Goal: Task Accomplishment & Management: Manage account settings

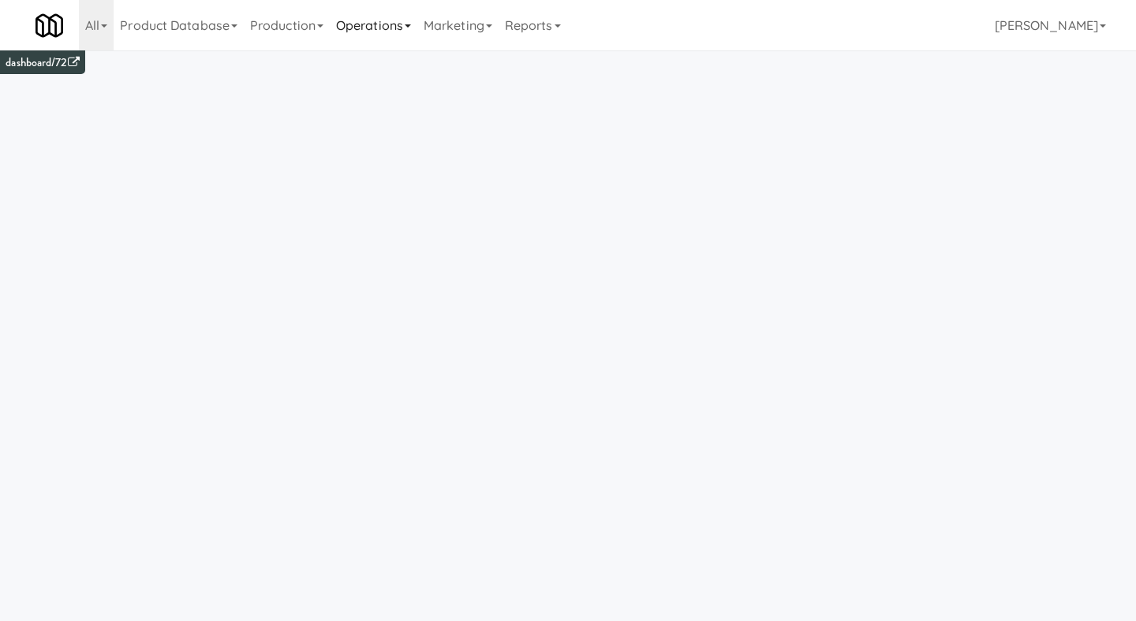
click at [397, 24] on link "Operations" at bounding box center [374, 25] width 88 height 50
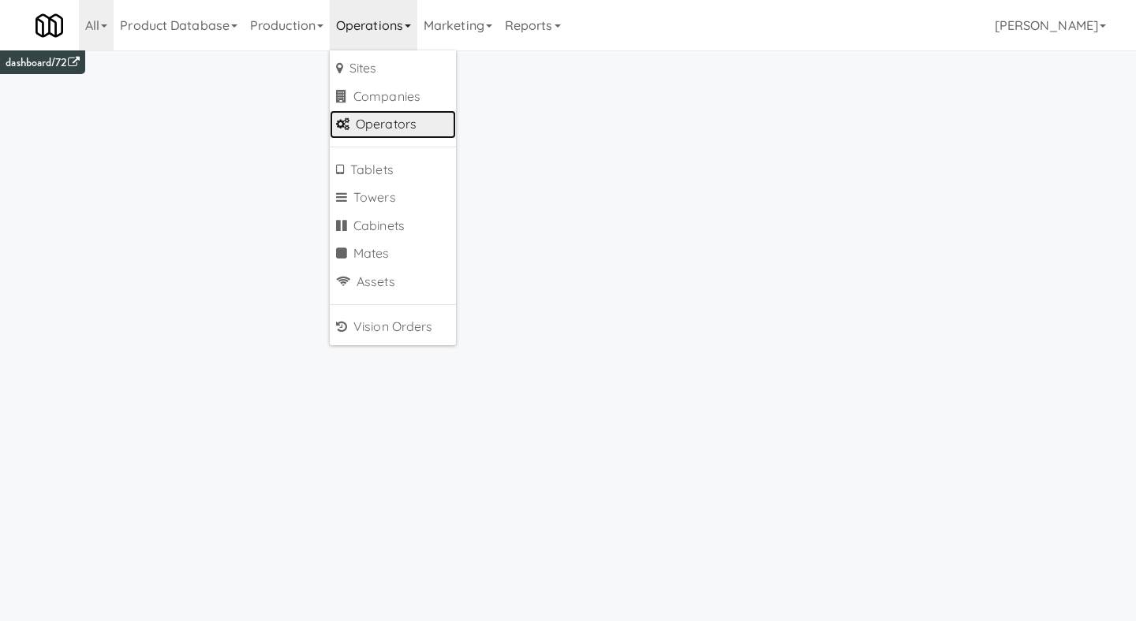
click at [407, 129] on link "Operators" at bounding box center [393, 124] width 126 height 28
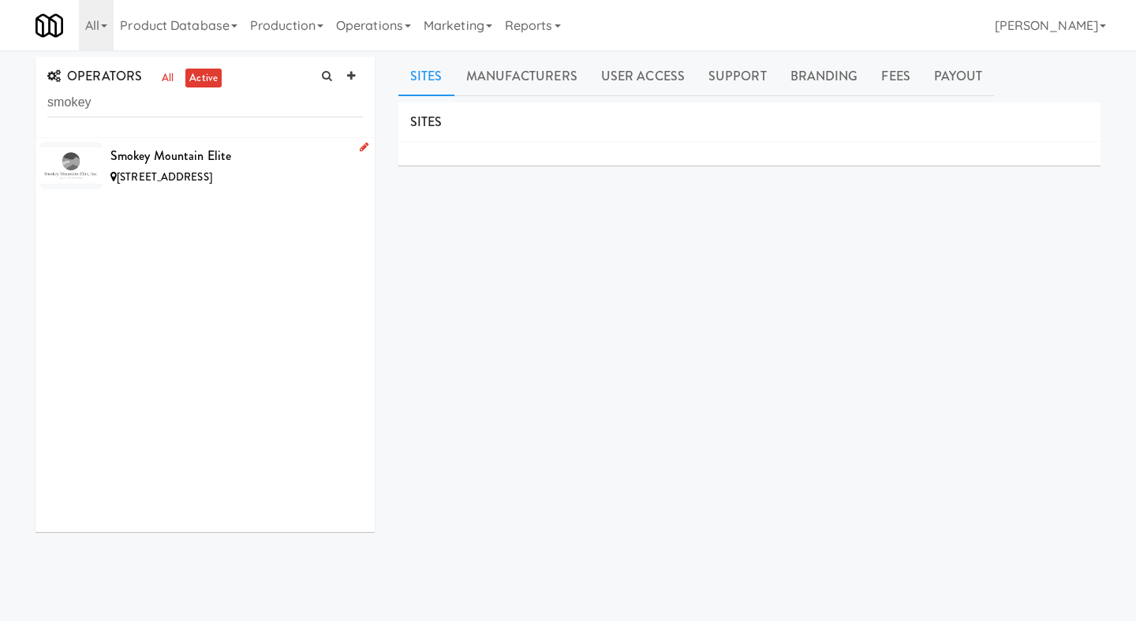
type input "smokey"
click at [153, 156] on div "Smokey Mountain Elite" at bounding box center [236, 156] width 252 height 24
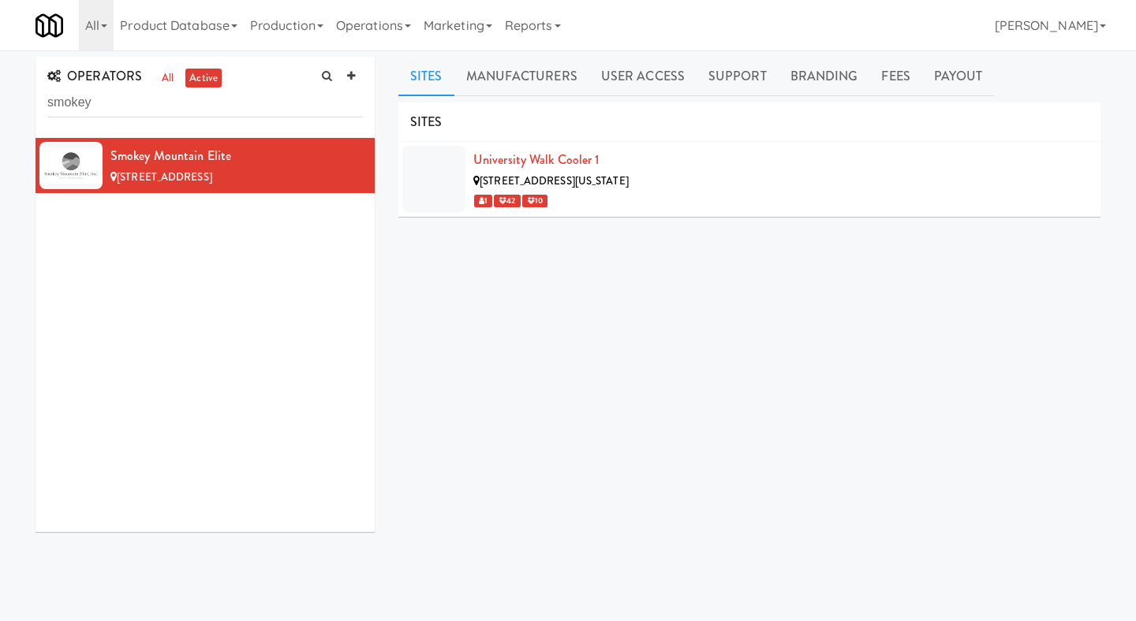
click at [934, 96] on div "Sites Manufacturers User Access Support Branding Fees Payout SITES University W…" at bounding box center [749, 375] width 702 height 637
click at [946, 86] on link "Payout" at bounding box center [958, 76] width 73 height 39
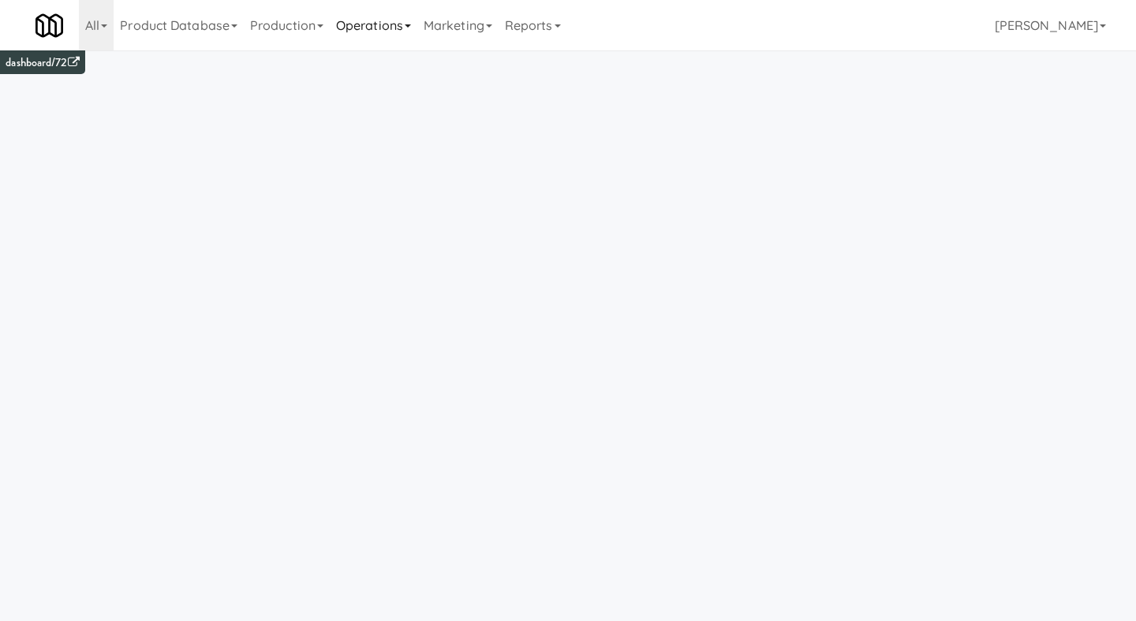
click at [375, 28] on link "Operations" at bounding box center [374, 25] width 88 height 50
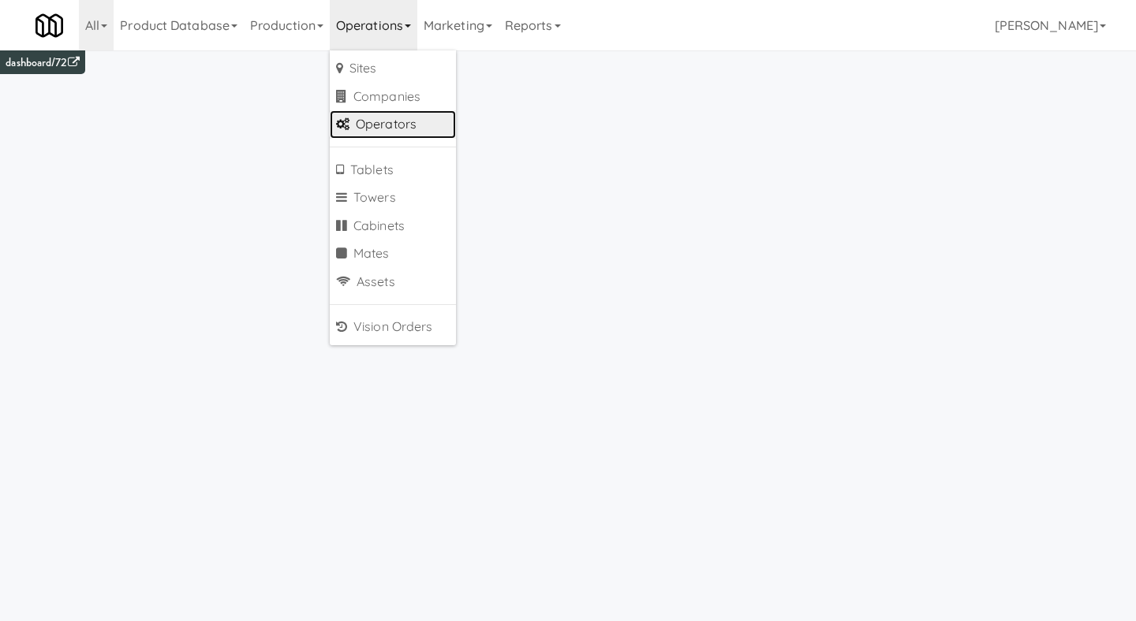
click at [371, 121] on link "Operators" at bounding box center [393, 124] width 126 height 28
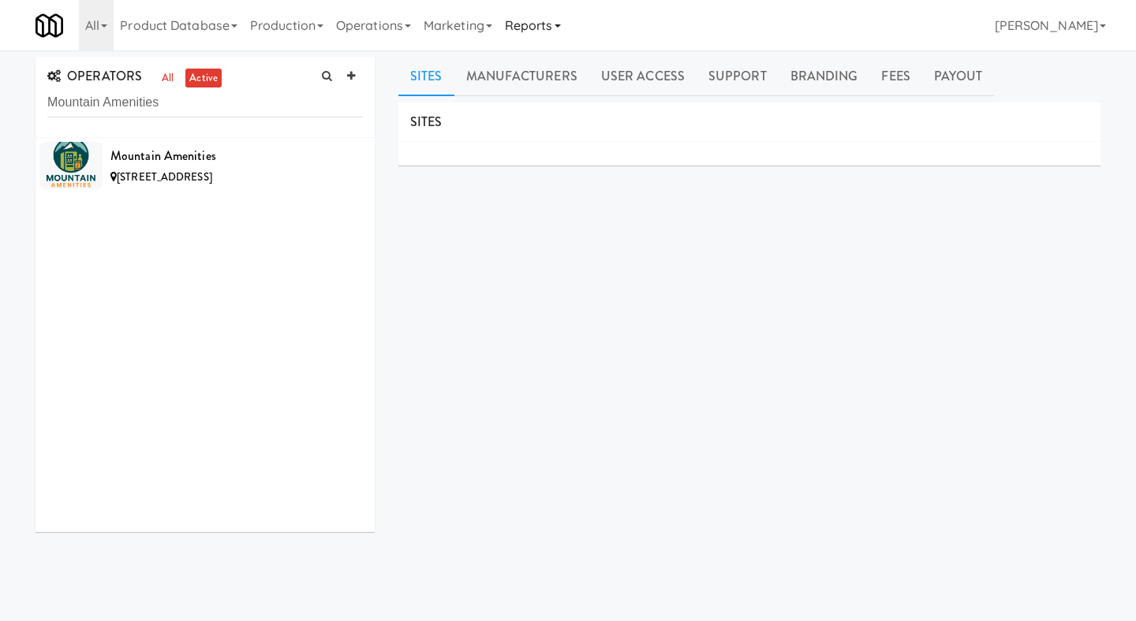
type input "Mountain Amenities"
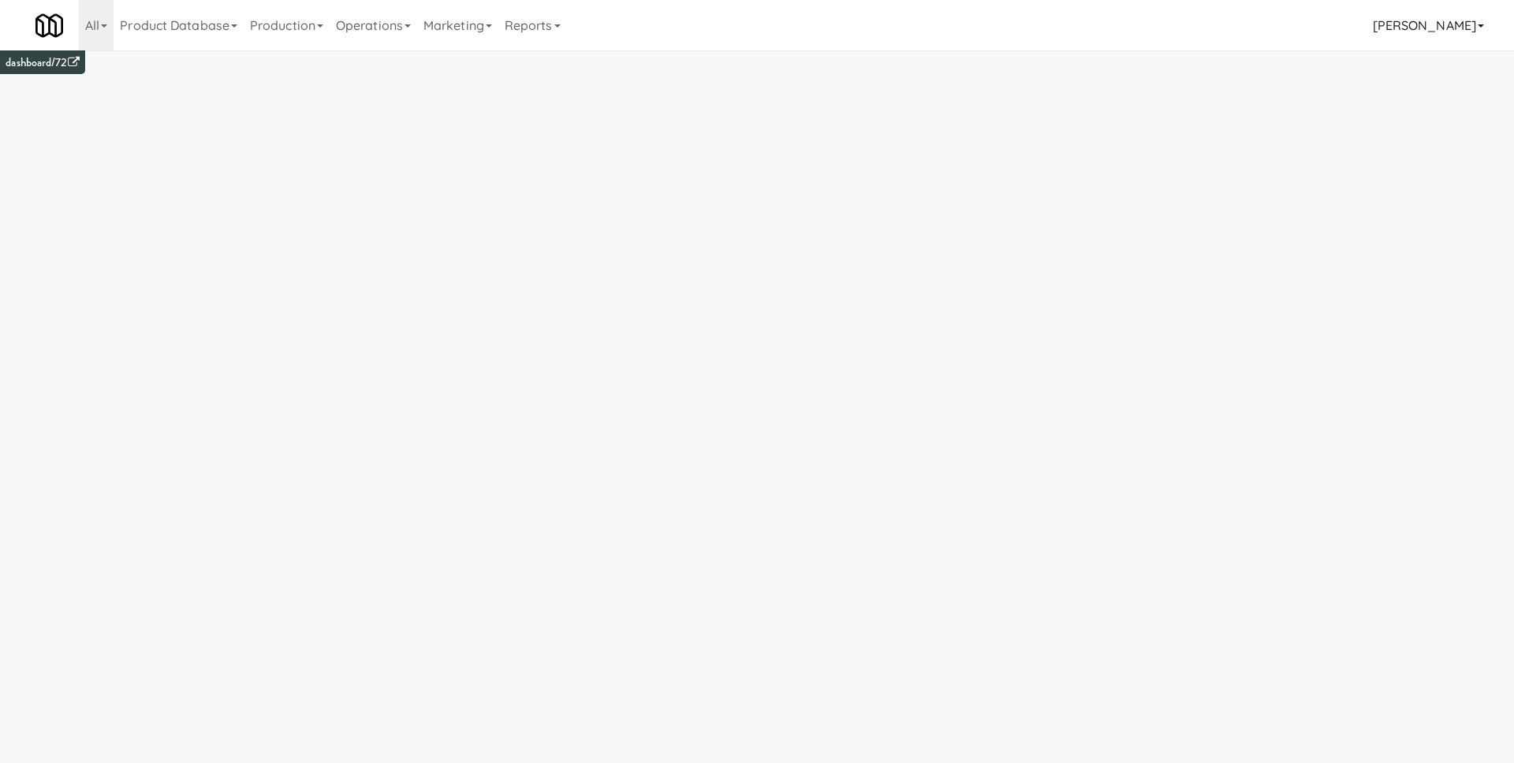
click at [1443, 29] on link "[PERSON_NAME]" at bounding box center [1429, 25] width 124 height 50
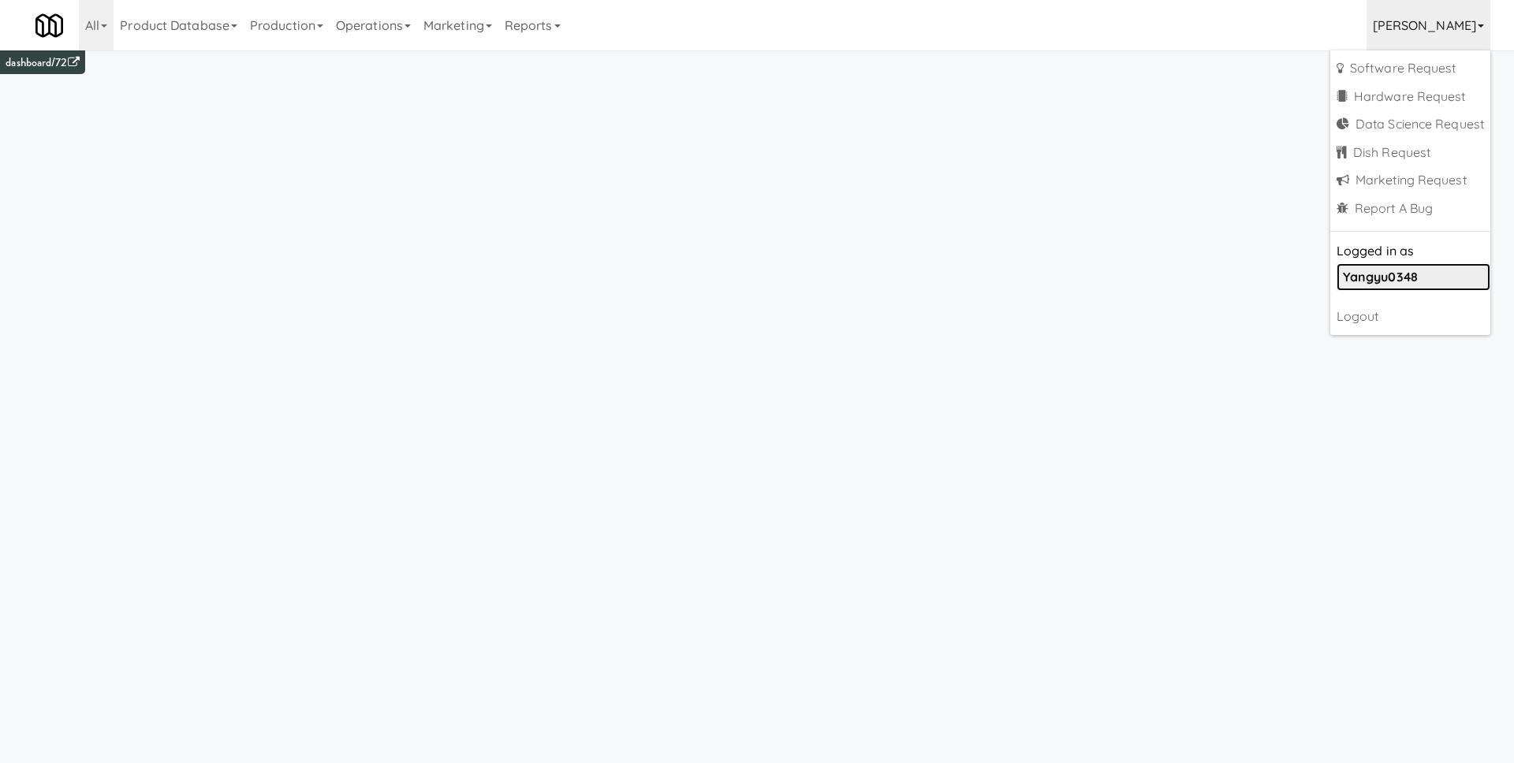
click at [1396, 274] on b "yangyu0348" at bounding box center [1380, 277] width 75 height 16
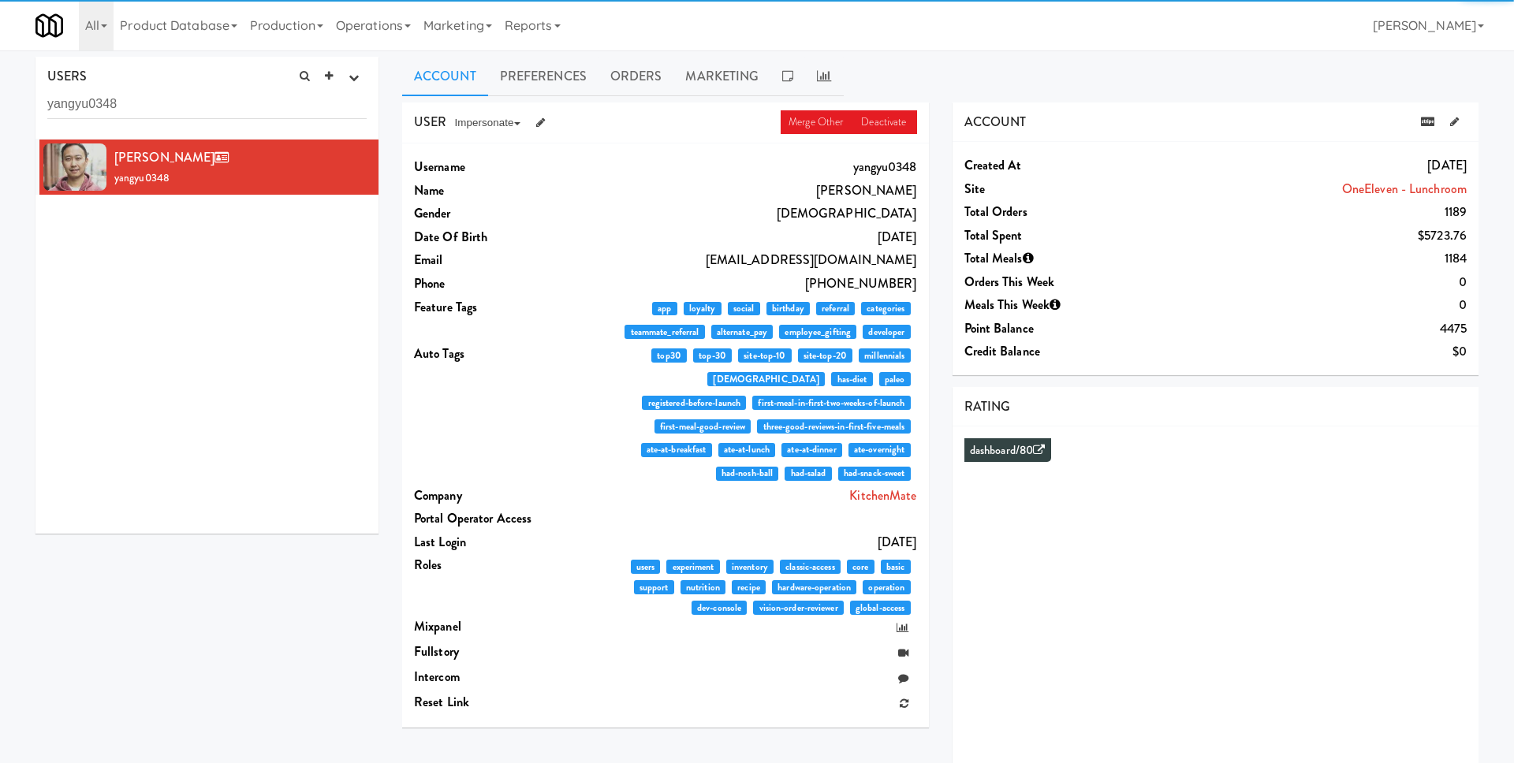
drag, startPoint x: 197, startPoint y: 95, endPoint x: 183, endPoint y: 104, distance: 16.6
click at [196, 95] on input "yangyu0348" at bounding box center [206, 104] width 319 height 29
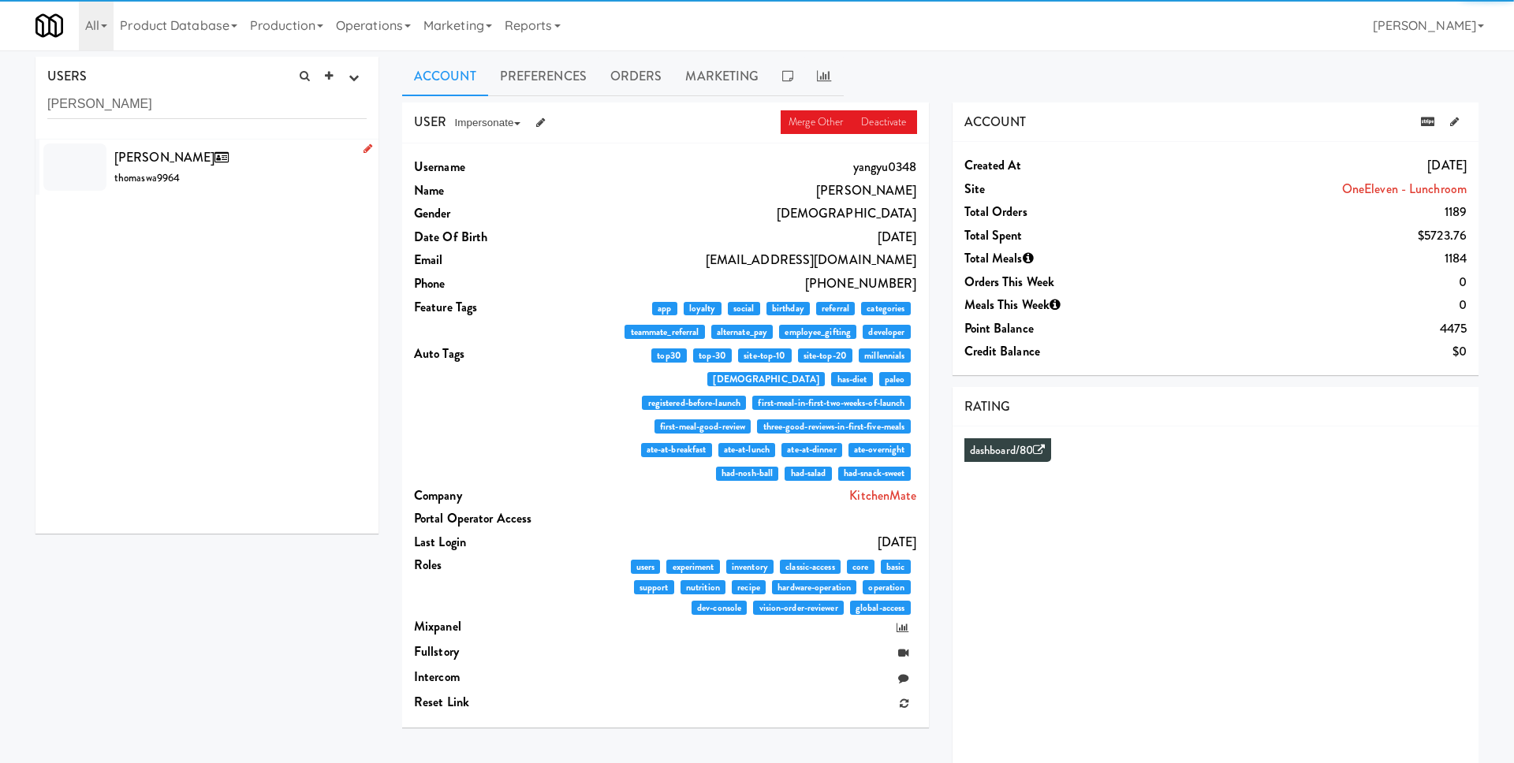
type input "thomas wang"
click at [214, 162] on icon at bounding box center [221, 157] width 14 height 13
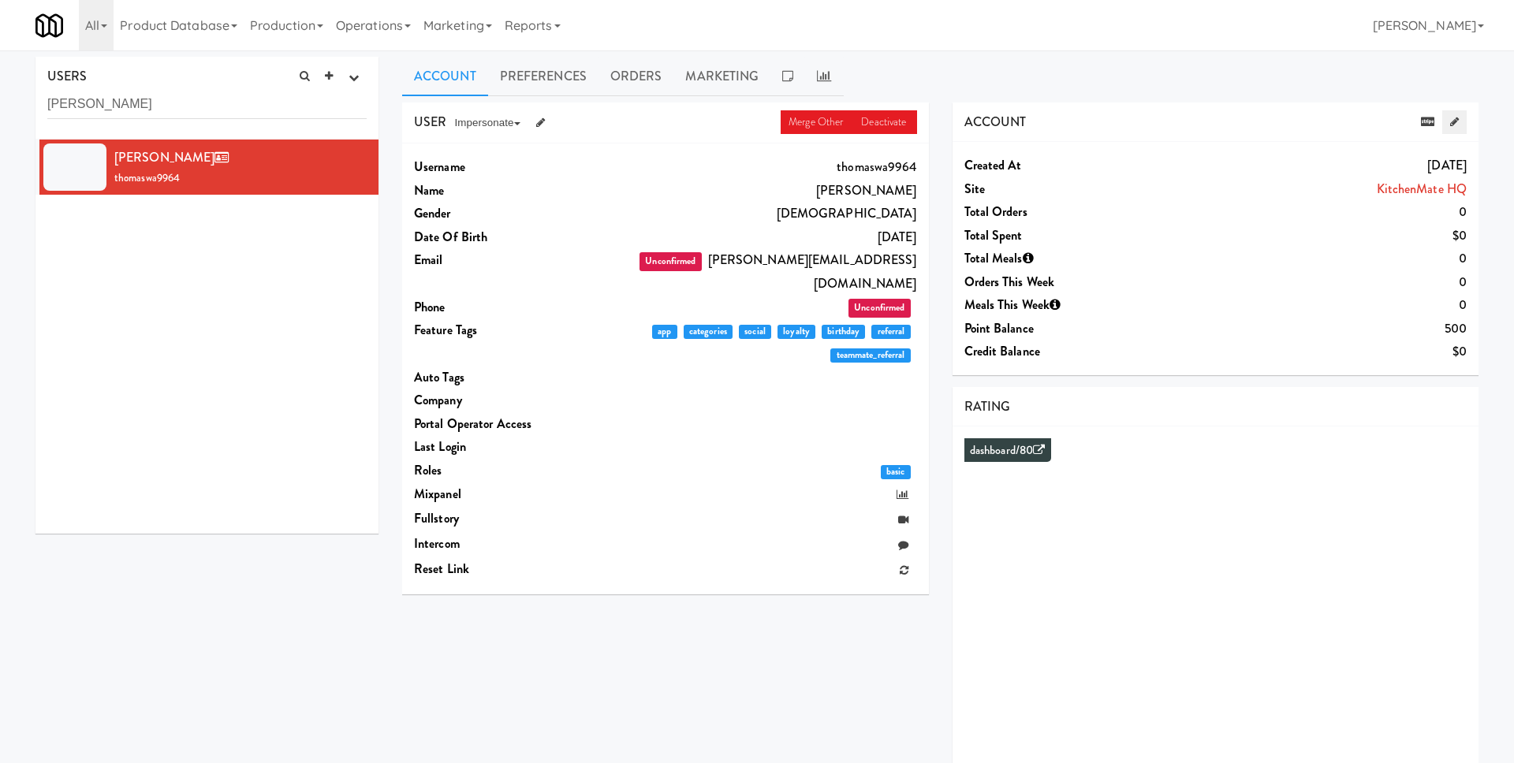
click at [1464, 121] on link at bounding box center [1454, 122] width 24 height 24
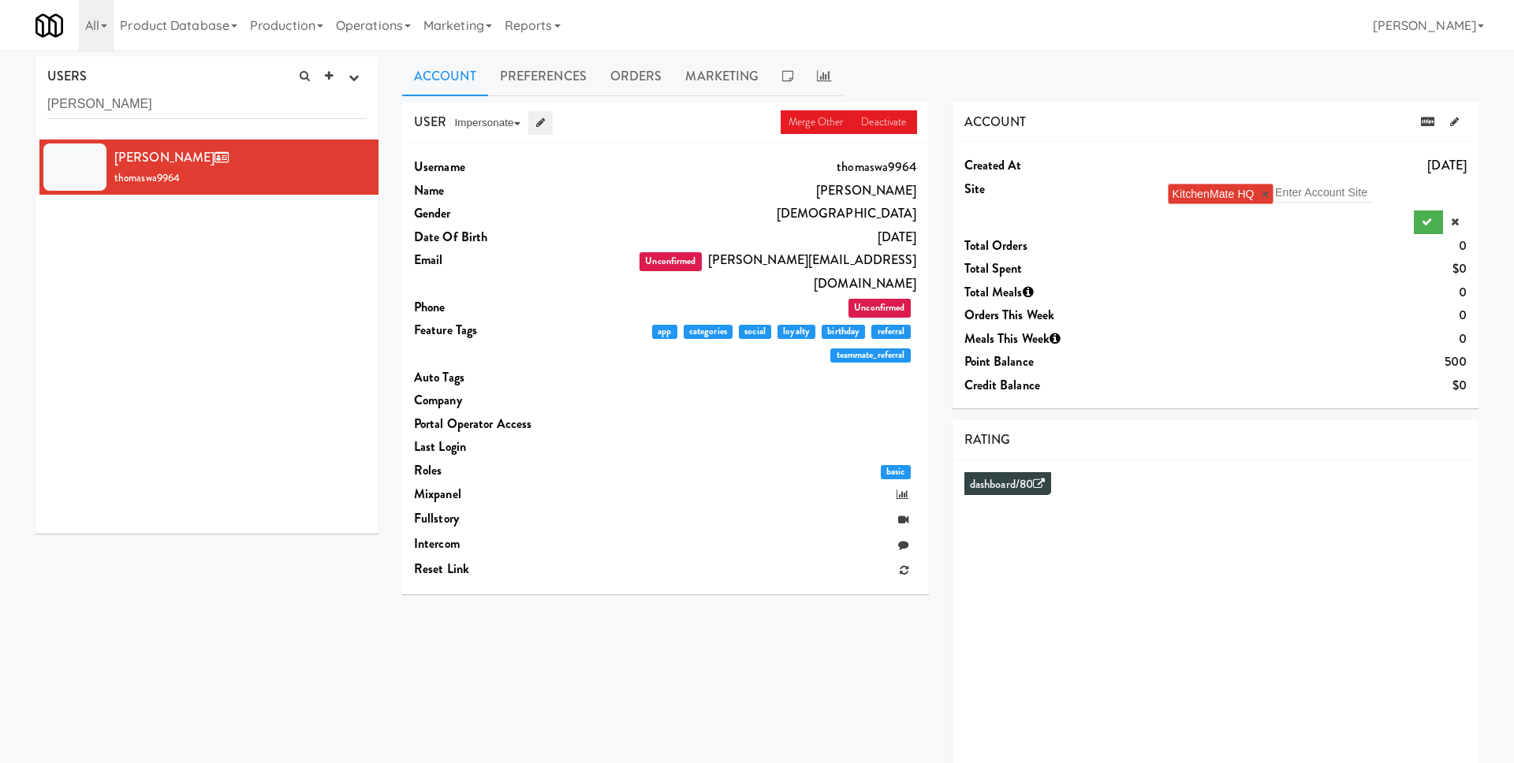
click at [538, 125] on icon at bounding box center [540, 122] width 9 height 10
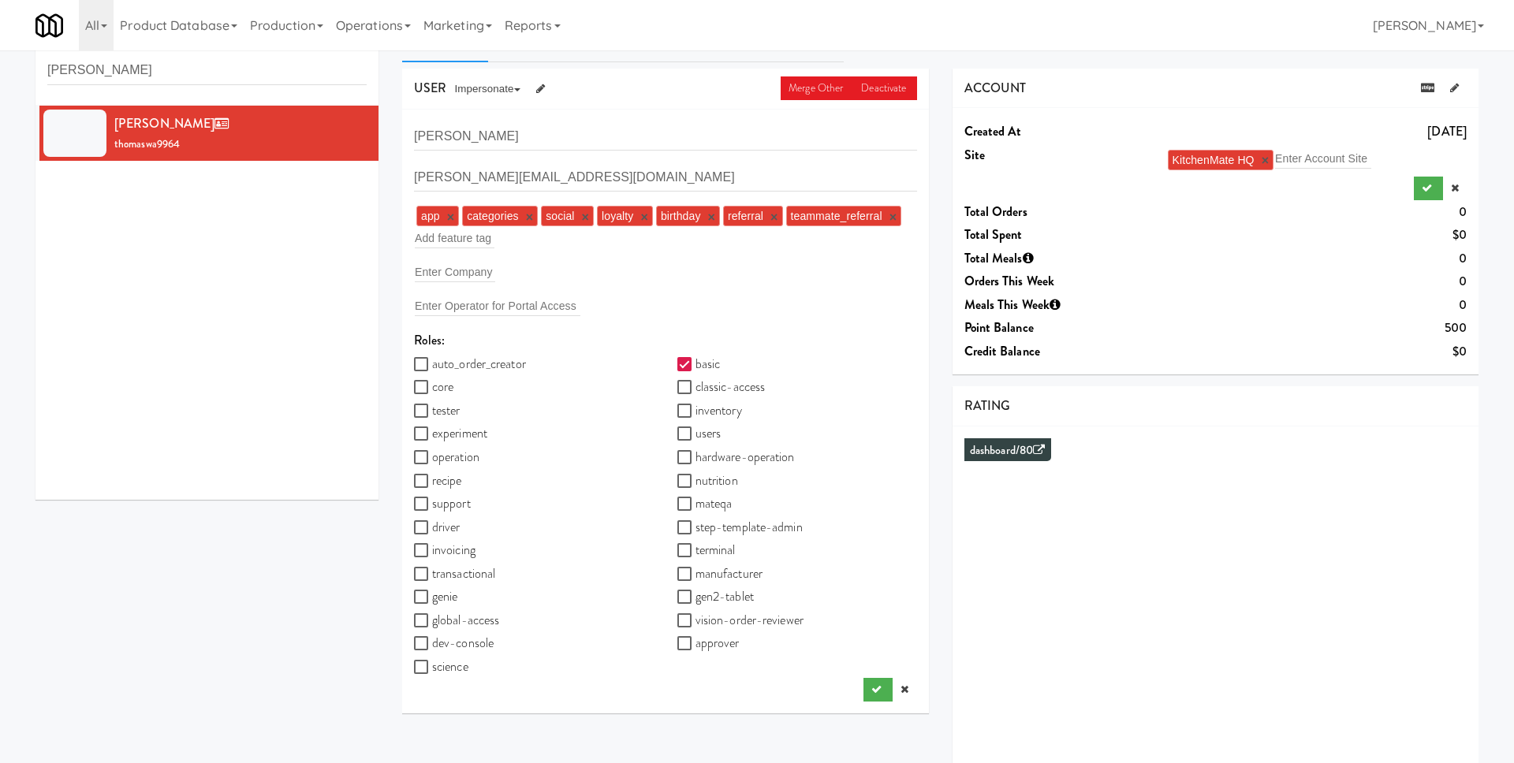
scroll to position [45, 0]
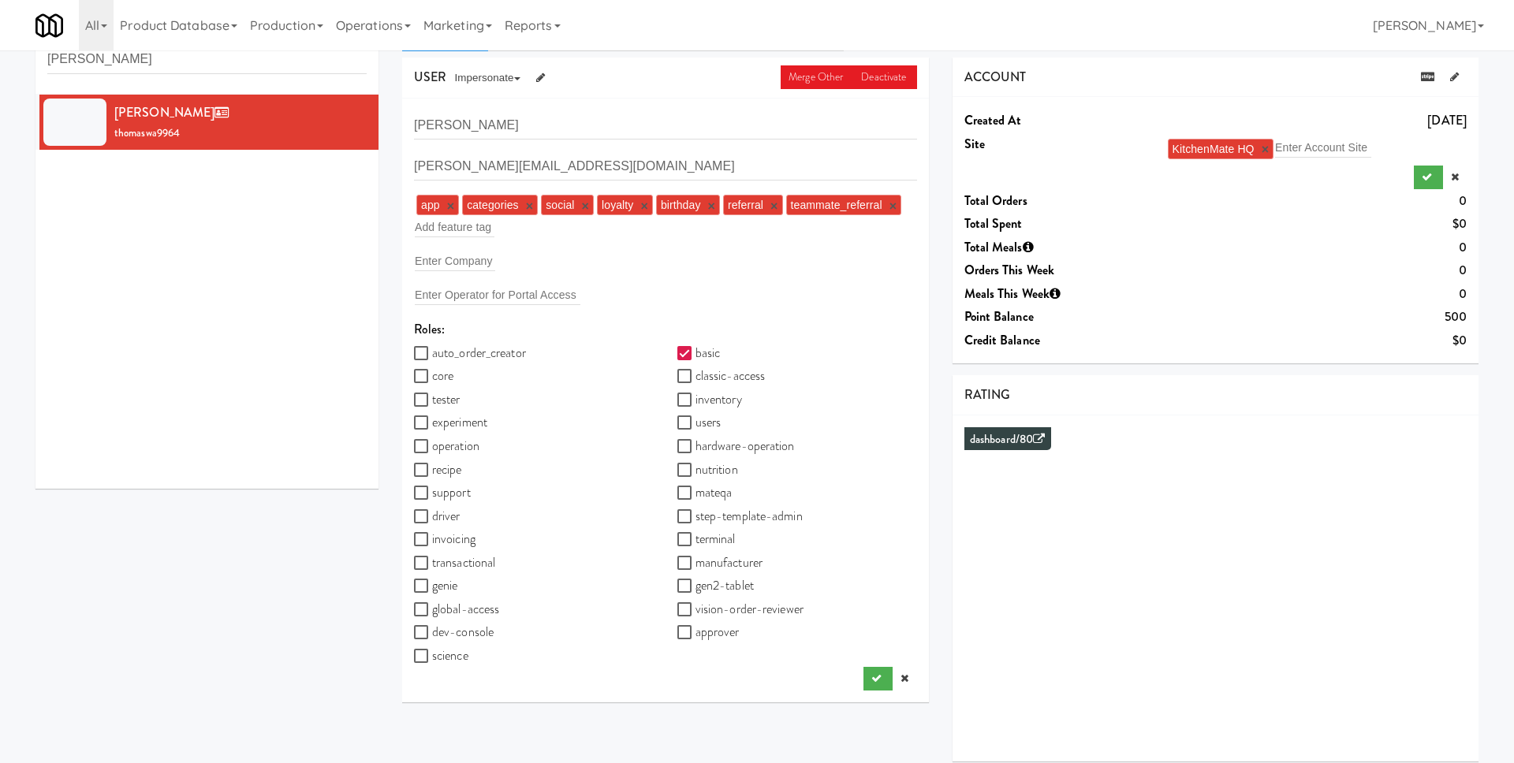
click at [445, 381] on label "core" at bounding box center [433, 376] width 39 height 24
click at [432, 381] on input "core" at bounding box center [423, 377] width 18 height 13
checkbox input "true"
click at [464, 447] on label "operation" at bounding box center [446, 447] width 65 height 24
click at [432, 447] on input "operation" at bounding box center [423, 447] width 18 height 13
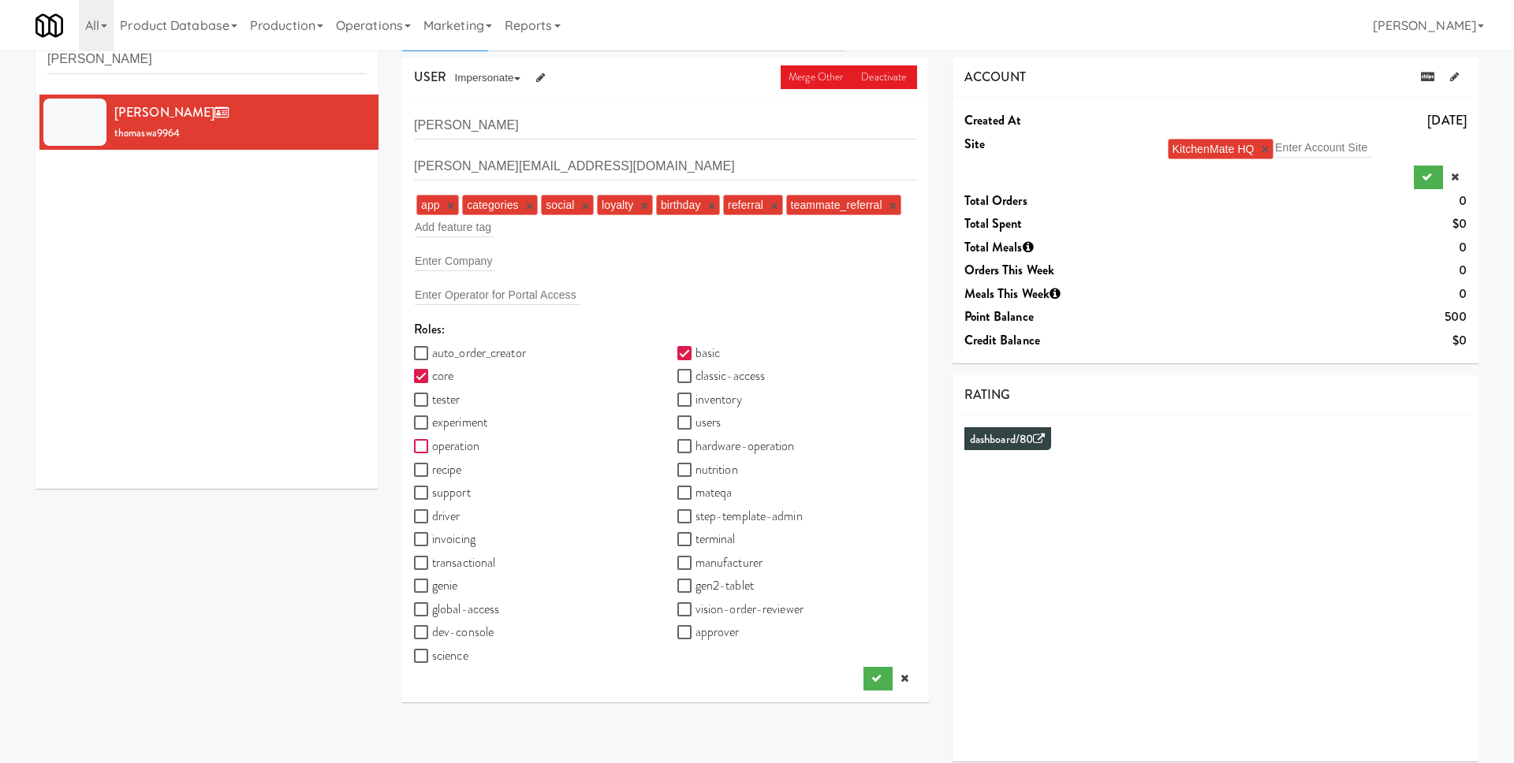
checkbox input "true"
click at [453, 468] on label "recipe" at bounding box center [438, 470] width 48 height 24
click at [432, 468] on input "recipe" at bounding box center [423, 470] width 18 height 13
checkbox input "true"
click at [469, 493] on label "support" at bounding box center [442, 493] width 57 height 24
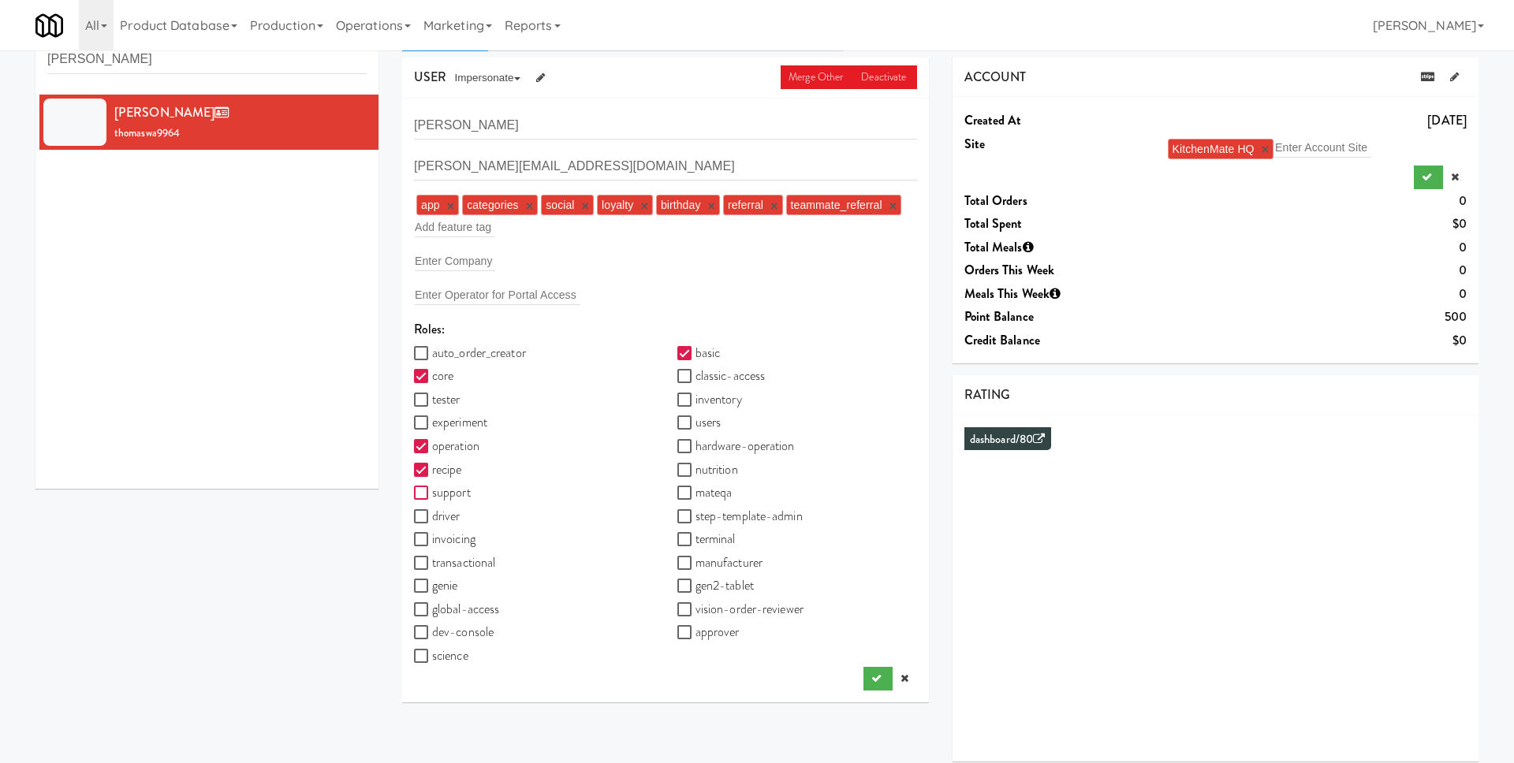
click at [432, 493] on input "support" at bounding box center [423, 493] width 18 height 13
checkbox input "true"
click at [747, 375] on label "classic-access" at bounding box center [721, 376] width 88 height 24
click at [696, 375] on input "classic-access" at bounding box center [686, 377] width 18 height 13
checkbox input "true"
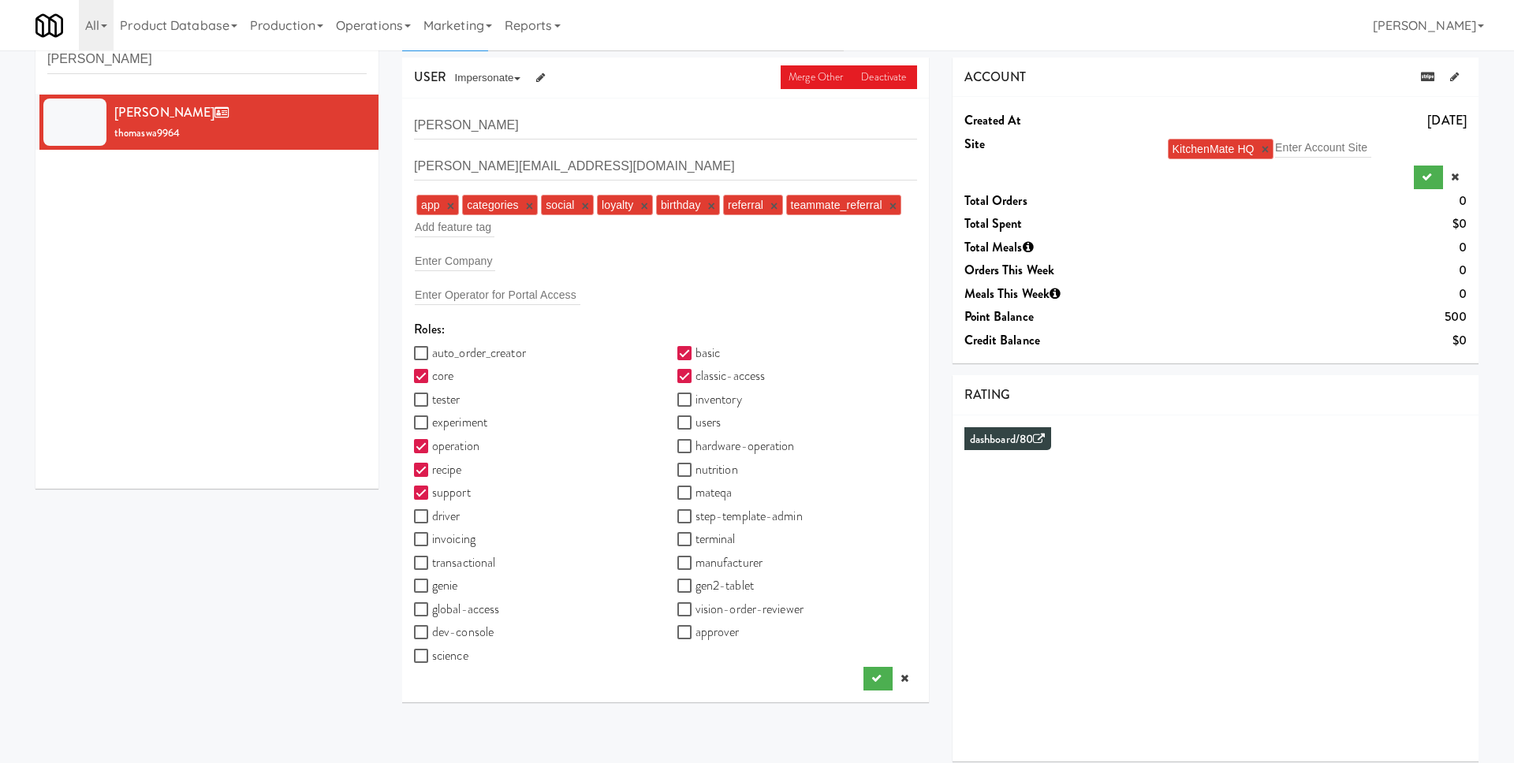
click at [736, 402] on label "inventory" at bounding box center [709, 400] width 65 height 24
click at [696, 402] on input "inventory" at bounding box center [686, 400] width 18 height 13
checkbox input "true"
click at [708, 420] on label "users" at bounding box center [699, 423] width 44 height 24
click at [696, 420] on input "users" at bounding box center [686, 423] width 18 height 13
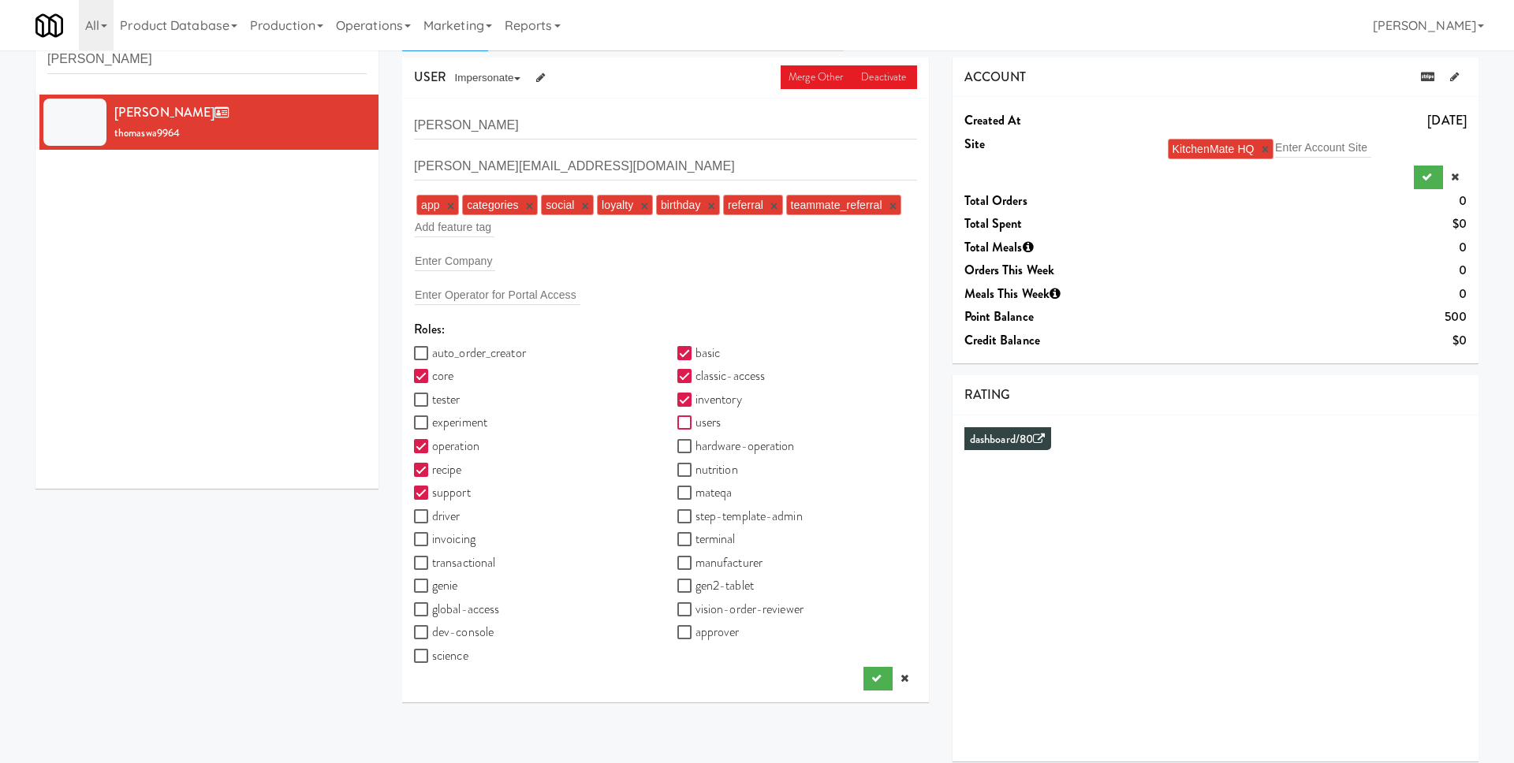
checkbox input "true"
click at [734, 448] on label "hardware-operation" at bounding box center [735, 447] width 117 height 24
click at [696, 448] on input "hardware-operation" at bounding box center [686, 447] width 18 height 13
checkbox input "true"
click at [723, 465] on label "nutrition" at bounding box center [707, 470] width 61 height 24
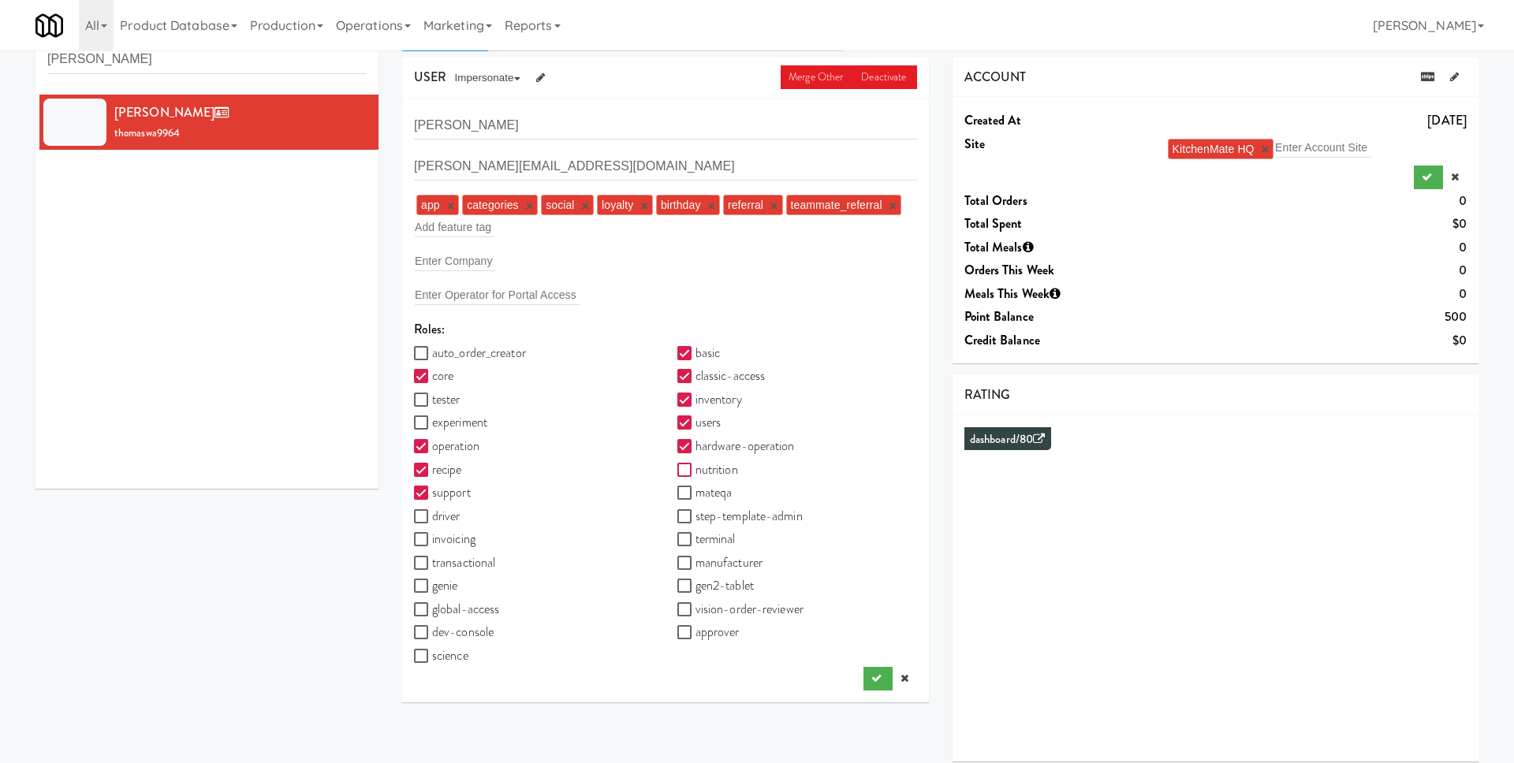
click at [696, 465] on input "nutrition" at bounding box center [686, 470] width 18 height 13
checkbox input "true"
click at [873, 679] on icon "submit" at bounding box center [876, 678] width 10 height 10
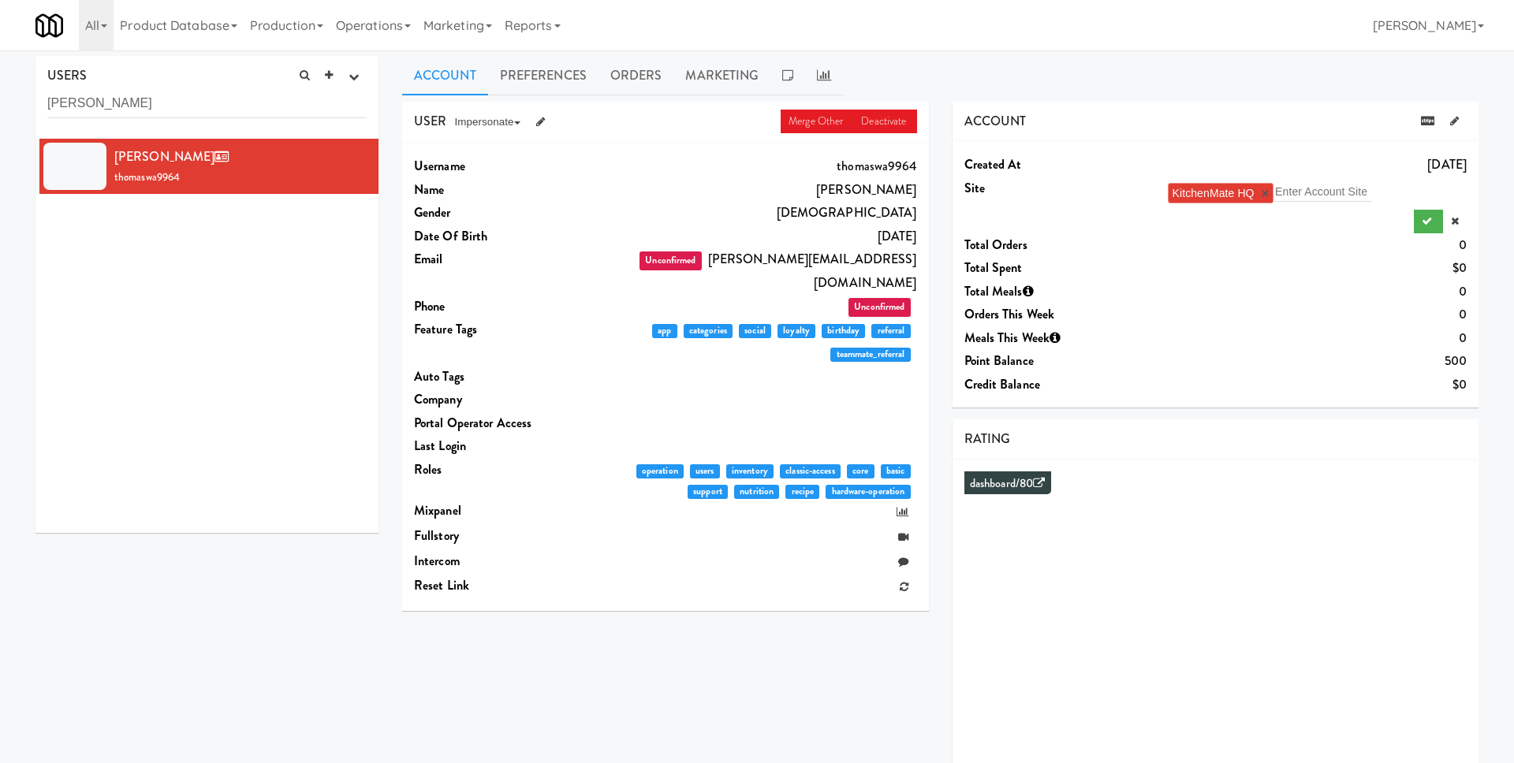
scroll to position [0, 0]
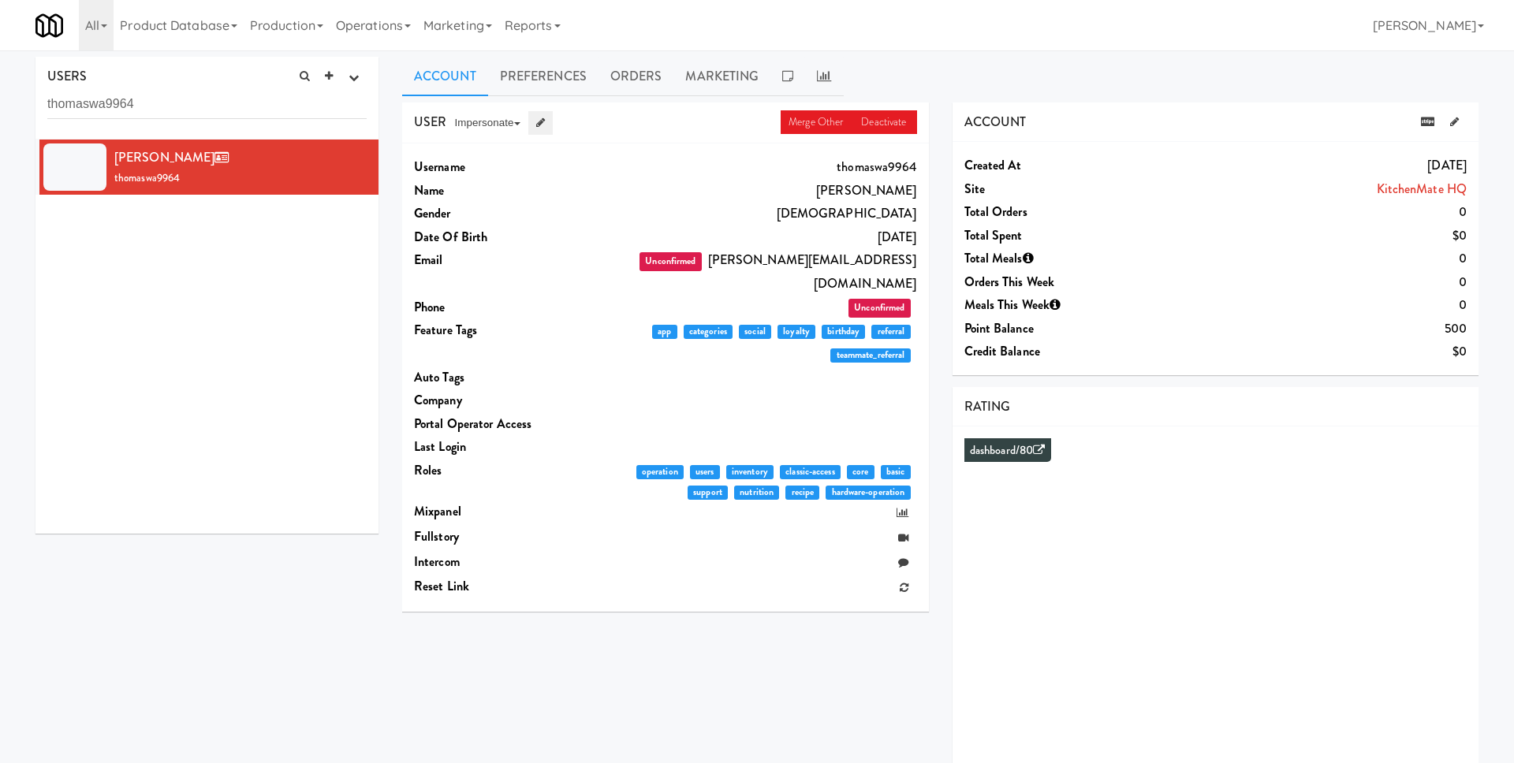
click at [541, 122] on icon at bounding box center [540, 122] width 9 height 10
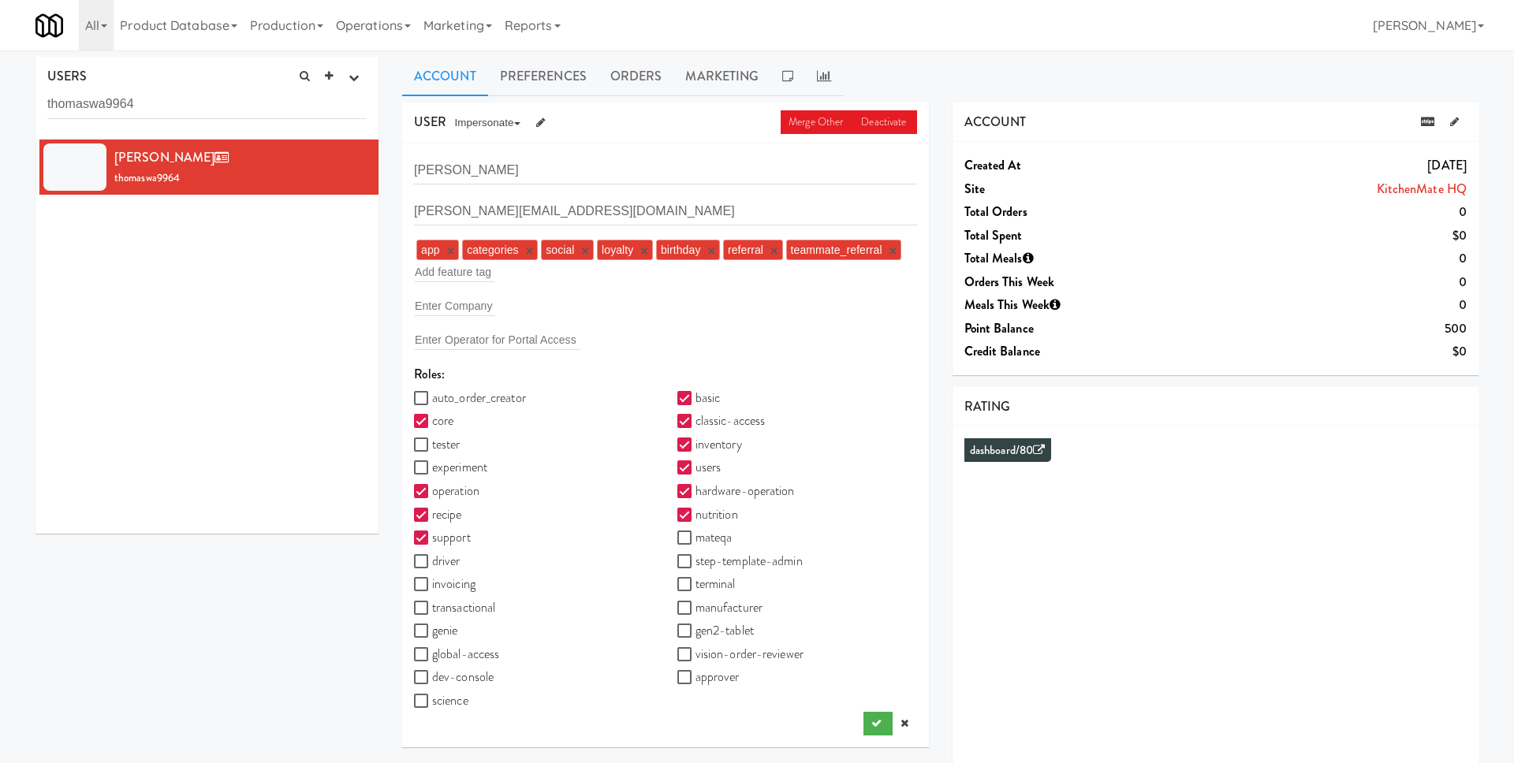
click at [486, 649] on label "global-access" at bounding box center [456, 655] width 85 height 24
click at [432, 649] on input "global-access" at bounding box center [423, 655] width 18 height 13
checkbox input "true"
click at [463, 587] on label "invoicing" at bounding box center [445, 585] width 62 height 24
click at [432, 587] on input "invoicing" at bounding box center [423, 585] width 18 height 13
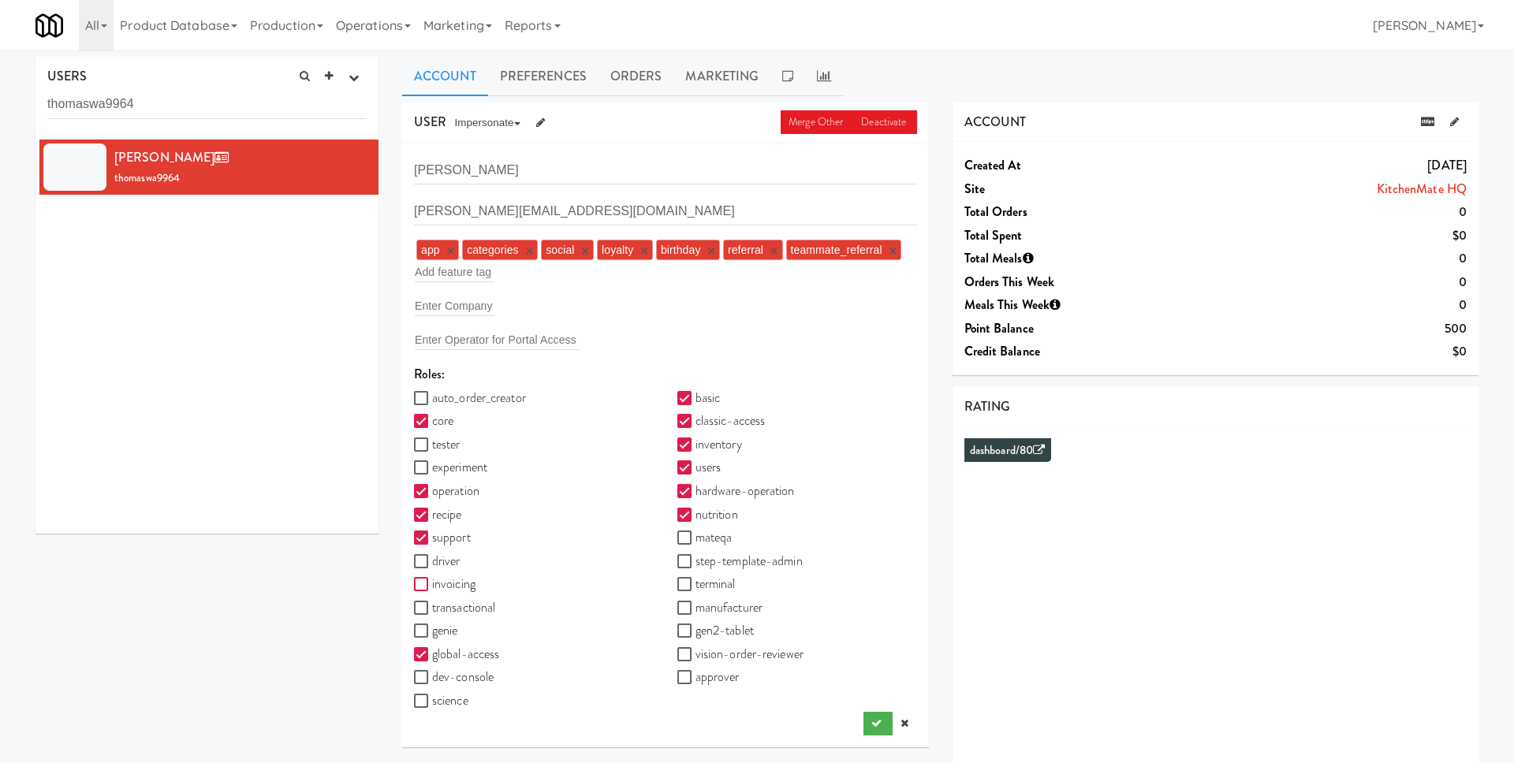
checkbox input "true"
click at [865, 722] on button "submit" at bounding box center [877, 724] width 29 height 24
